Goal: Complete application form

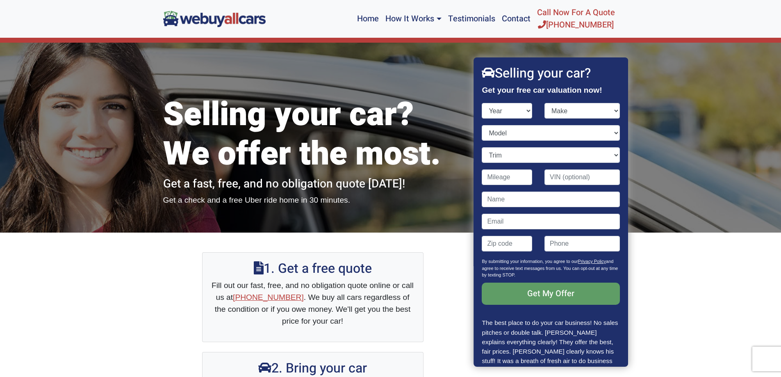
select select "2011"
click at [482, 103] on select "Year [DATE] 2024 2023 2022 2021 2020 2019 2018 2017 2016 2015 2014 2013 2012 20…" at bounding box center [507, 111] width 50 height 16
click at [573, 106] on select "Make" at bounding box center [581, 111] width 75 height 16
select select "Kia"
click at [544, 103] on select "Make Acura Aston [PERSON_NAME] Audi Bentley BMW Buick Cadillac Chevrolet Chrysl…" at bounding box center [581, 111] width 75 height 16
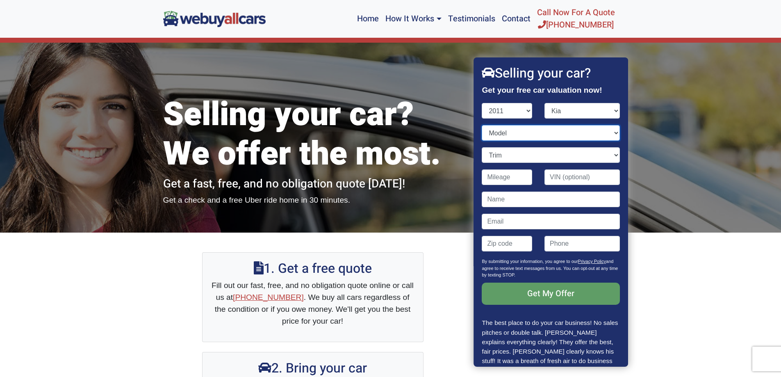
click at [520, 130] on select "Model" at bounding box center [551, 133] width 138 height 16
select select "Rio"
click at [482, 125] on select "Model Forte Optima Rio Sedona Sorento Soul Sportage" at bounding box center [551, 133] width 138 height 16
click at [544, 155] on select "Trim" at bounding box center [551, 155] width 138 height 16
select select "LX 4dr Sedan (1.6L 4cyl)"
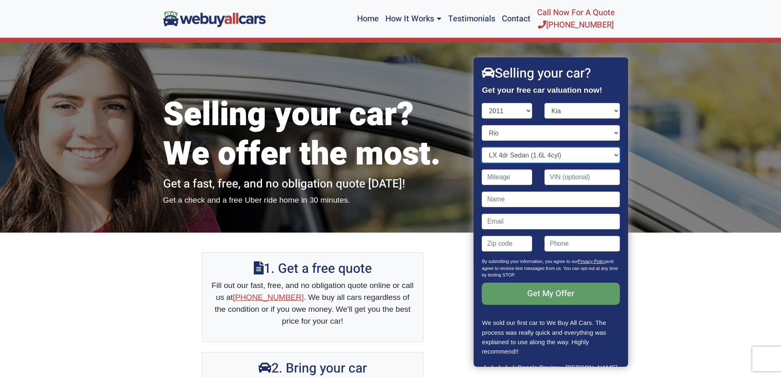
click at [482, 147] on select "Trim 4dr Sedan (1.6L 4cyl) LX 4dr Sedan (1.6L 4cyl) Rio5 LX 4dr Hatchback (1.6L…" at bounding box center [551, 155] width 138 height 16
click at [525, 180] on input "Contact form" at bounding box center [507, 177] width 50 height 16
type input "153,000"
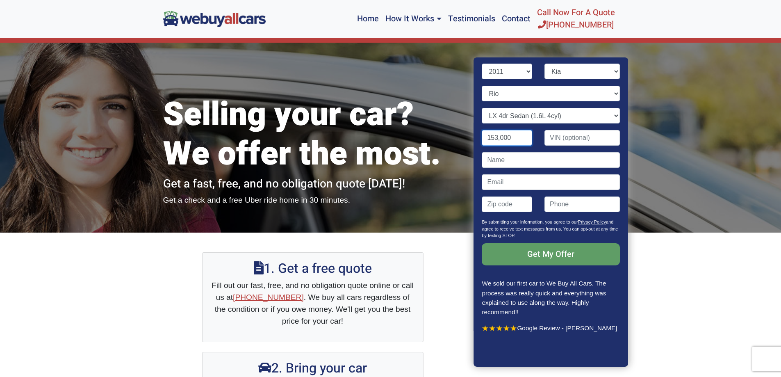
scroll to position [11, 0]
